Goal: Check status: Check status

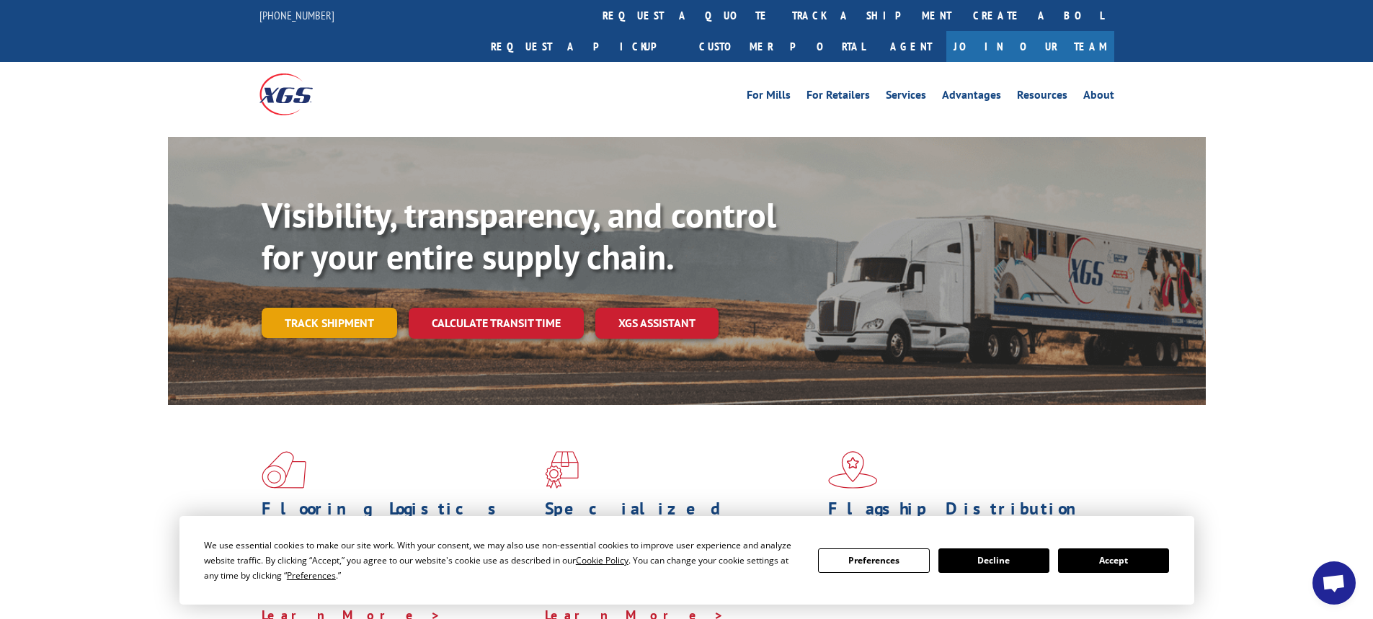
click at [347, 308] on link "Track shipment" at bounding box center [329, 323] width 135 height 30
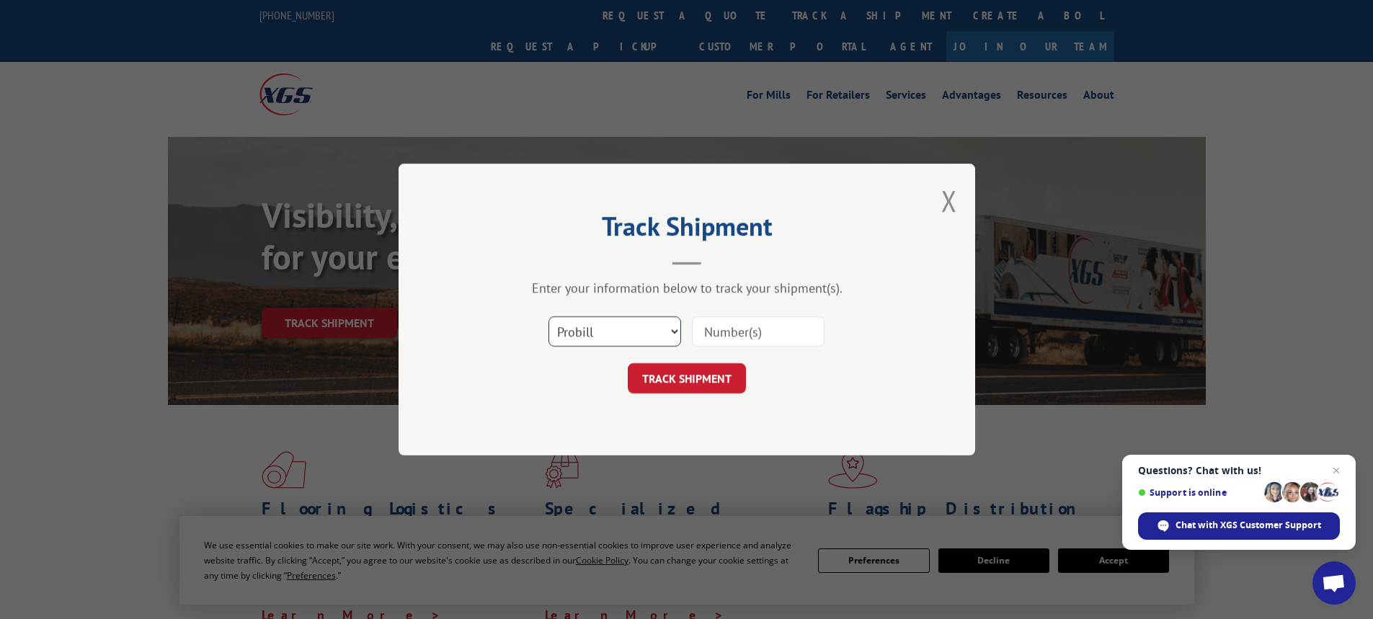
click at [675, 336] on select "Select category... Probill BOL PO" at bounding box center [614, 331] width 133 height 30
select select "bol"
click at [548, 316] on select "Select category... Probill BOL PO" at bounding box center [614, 331] width 133 height 30
click at [708, 338] on input at bounding box center [758, 331] width 133 height 30
type input "FCO000633833"
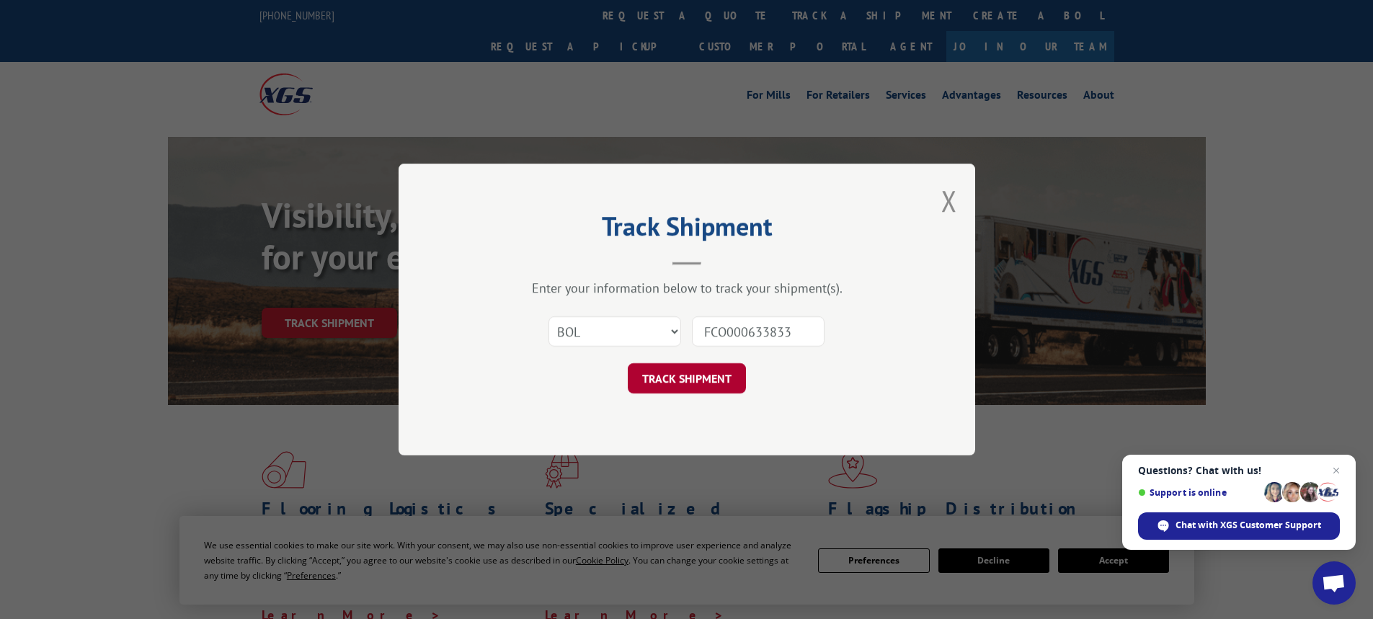
click at [718, 373] on button "TRACK SHIPMENT" at bounding box center [687, 378] width 118 height 30
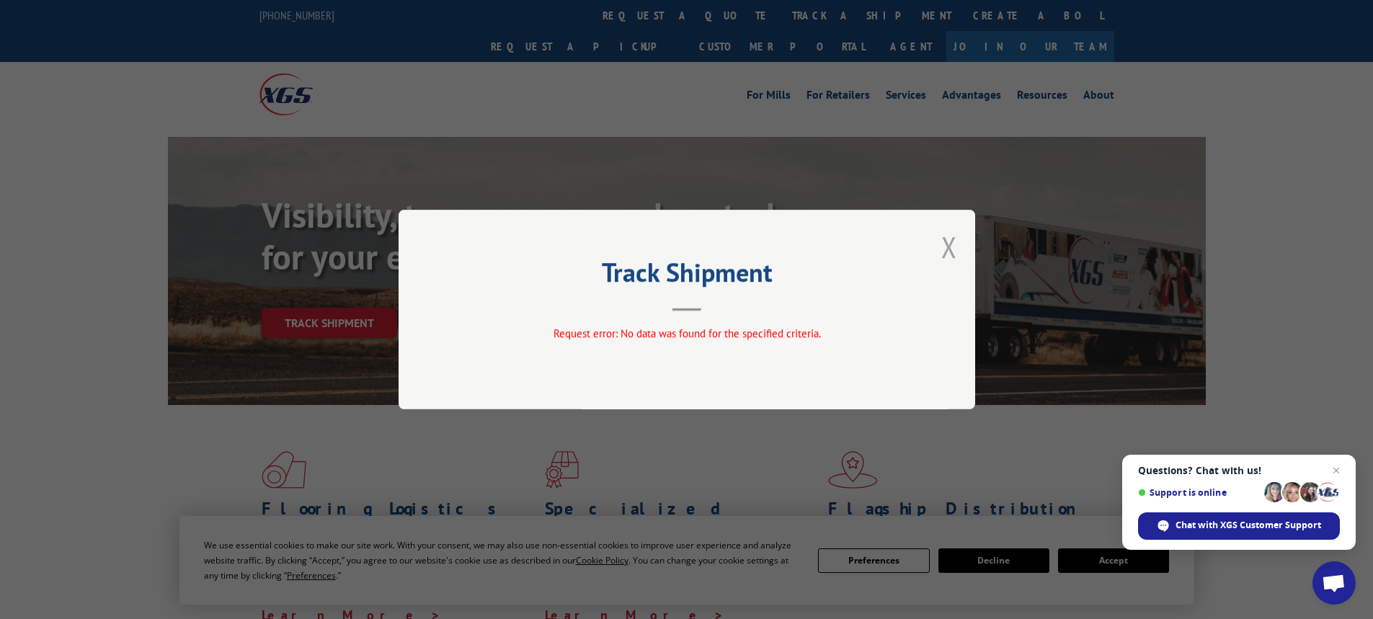
click at [951, 249] on button "Close modal" at bounding box center [949, 247] width 16 height 38
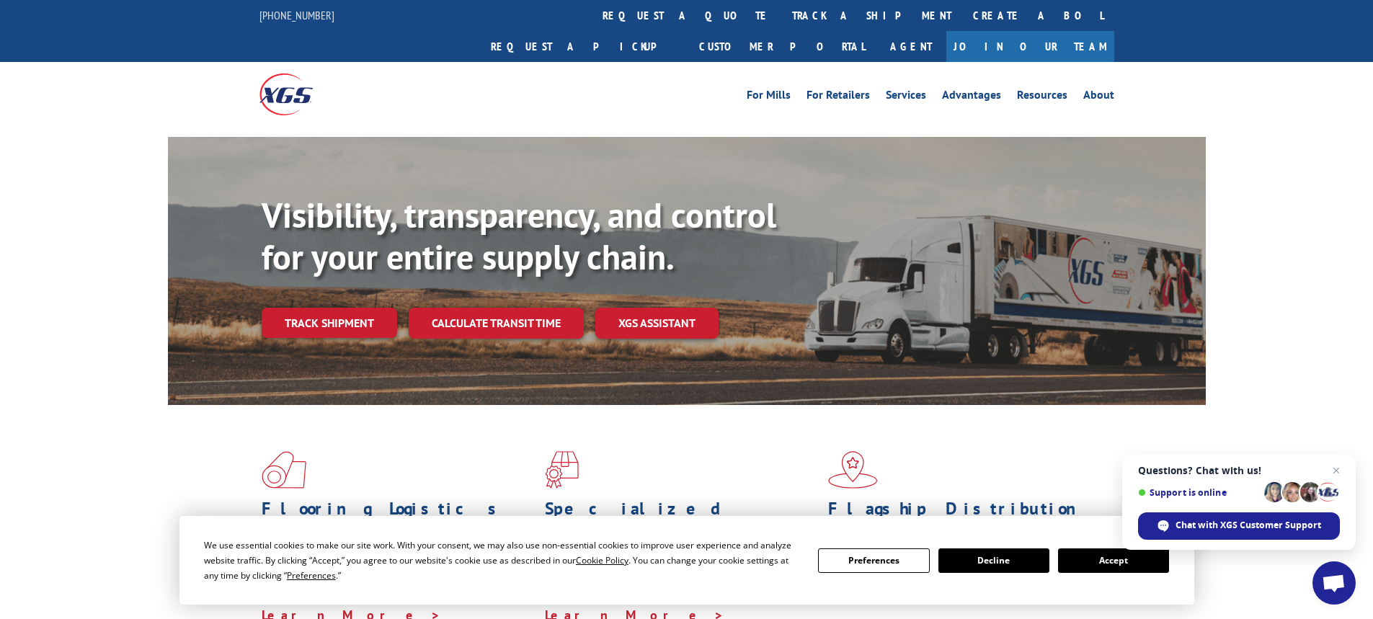
click at [956, 557] on button "Decline" at bounding box center [993, 560] width 111 height 25
